Goal: Information Seeking & Learning: Learn about a topic

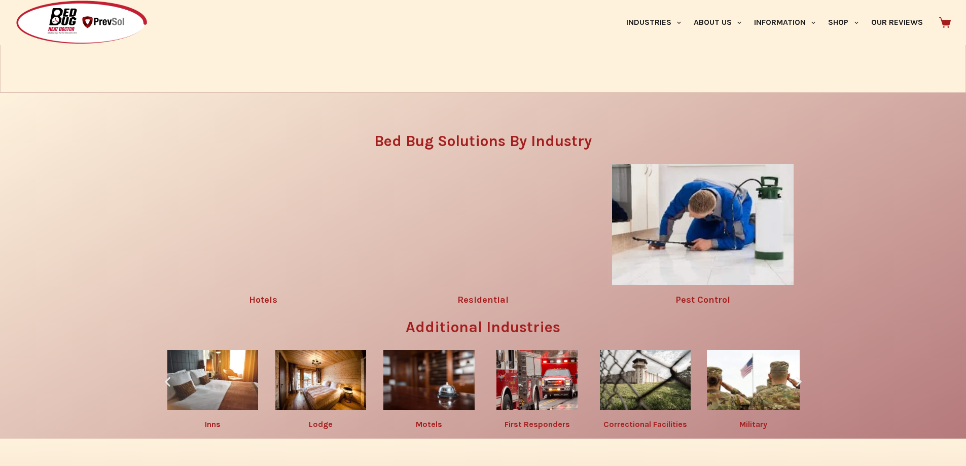
scroll to position [1462, 0]
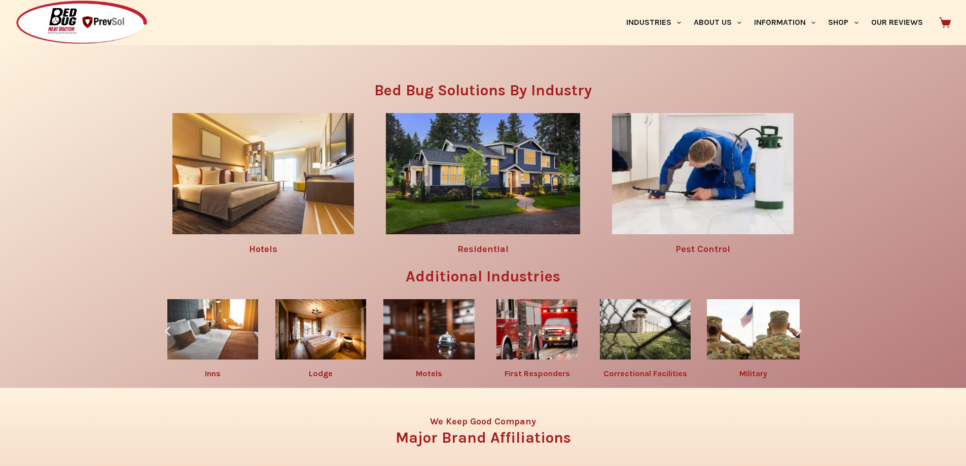
click at [710, 243] on link "Pest Control" at bounding box center [703, 248] width 55 height 11
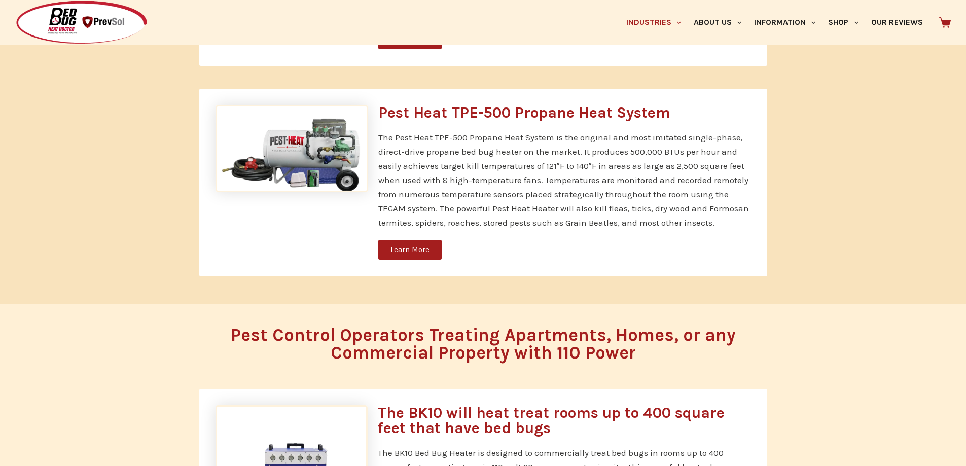
scroll to position [2543, 0]
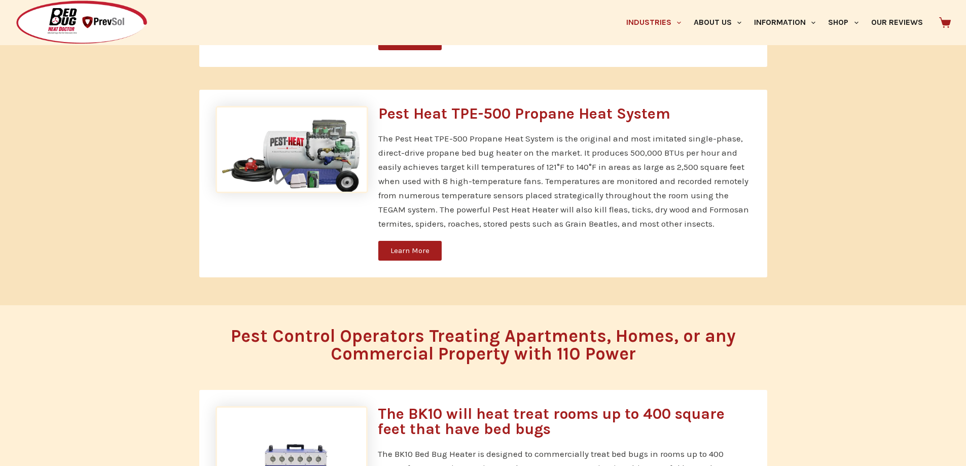
click at [414, 241] on link "Learn More" at bounding box center [409, 251] width 63 height 20
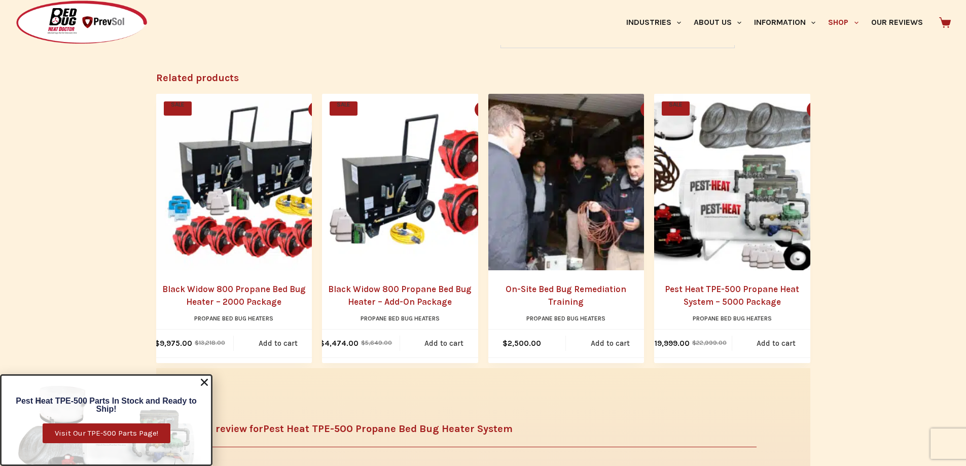
scroll to position [1674, 0]
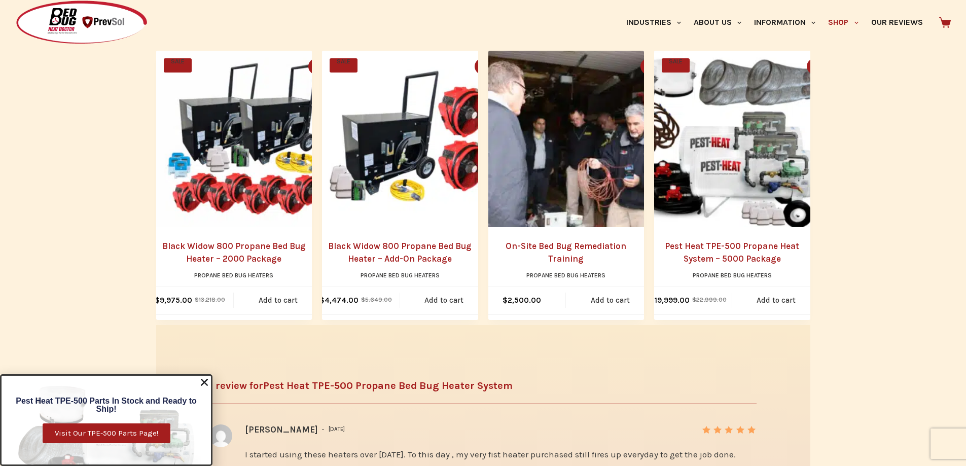
click at [203, 385] on use "Close" at bounding box center [204, 382] width 7 height 7
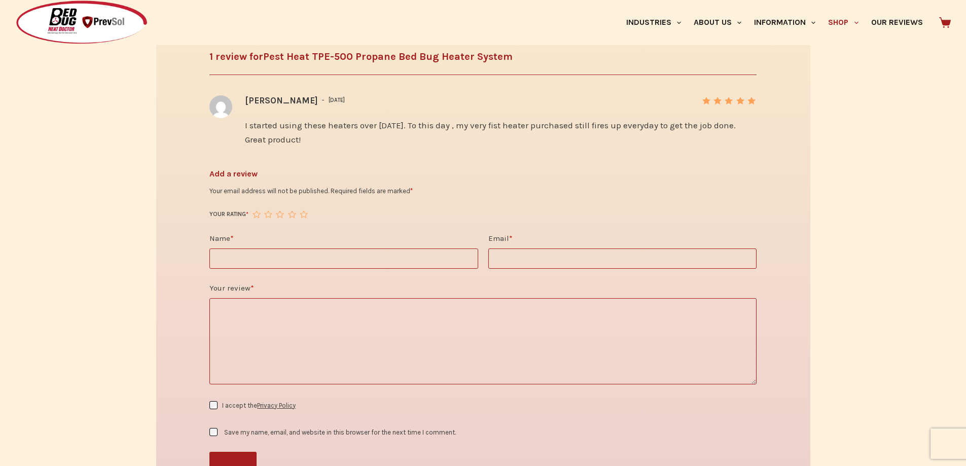
scroll to position [2002, 0]
